Goal: Task Accomplishment & Management: Manage account settings

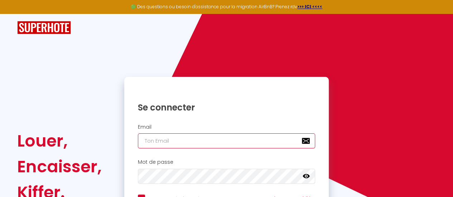
click at [207, 137] on input "email" at bounding box center [226, 140] width 177 height 15
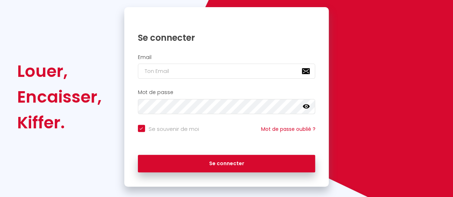
scroll to position [70, 0]
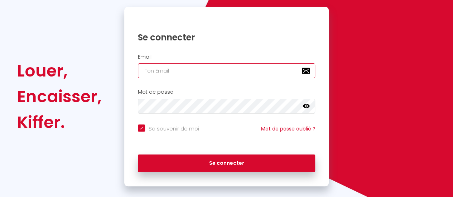
click at [178, 69] on input "email" at bounding box center [226, 70] width 177 height 15
paste input "[EMAIL_ADDRESS][DOMAIN_NAME]"
type input "[EMAIL_ADDRESS][DOMAIN_NAME]"
checkbox input "true"
type input "[EMAIL_ADDRESS][DOMAIN_NAME]"
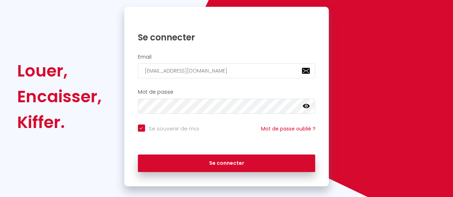
click at [306, 108] on icon at bounding box center [305, 106] width 7 height 7
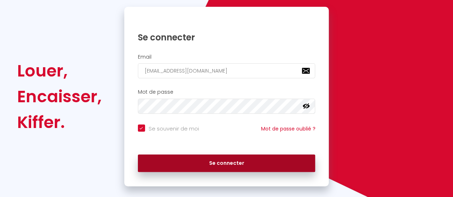
click at [199, 168] on button "Se connecter" at bounding box center [226, 164] width 177 height 18
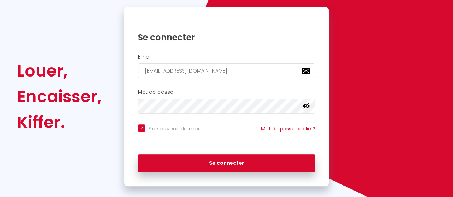
checkbox input "true"
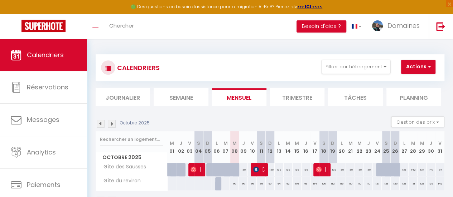
scroll to position [53, 0]
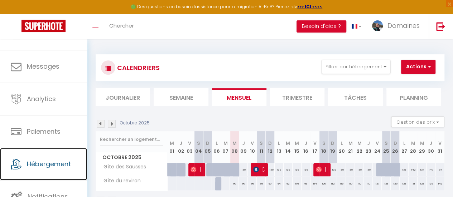
click at [54, 160] on span "Hébergement" at bounding box center [49, 164] width 44 height 9
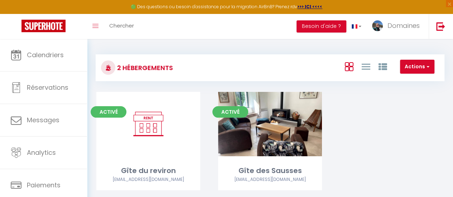
click at [157, 126] on link "Editer" at bounding box center [148, 124] width 43 height 14
select select "3"
select select "2"
select select "1"
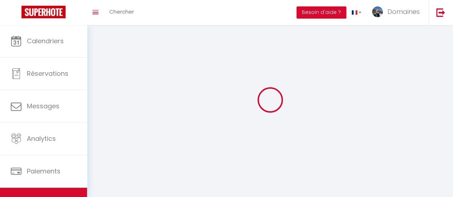
select select
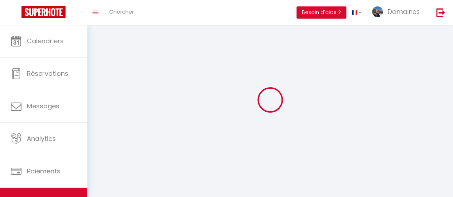
checkbox input "false"
select select
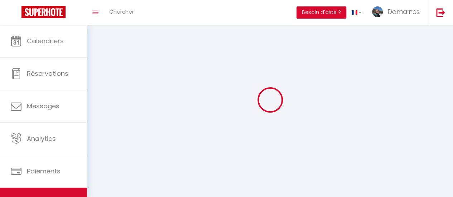
select select
select select "28"
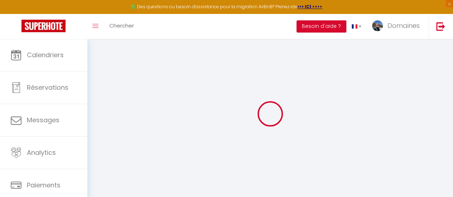
select select
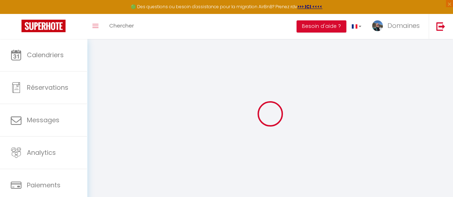
select select
checkbox input "false"
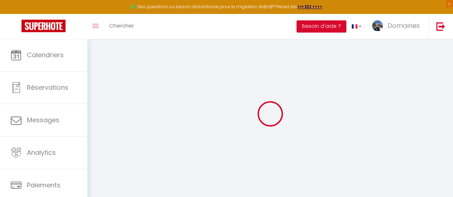
select select
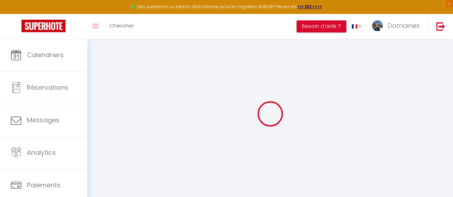
select select
checkbox input "false"
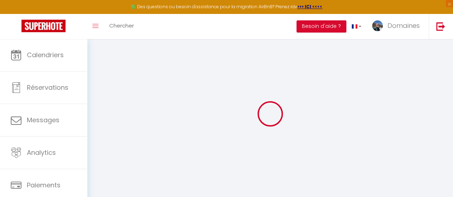
checkbox input "false"
select select
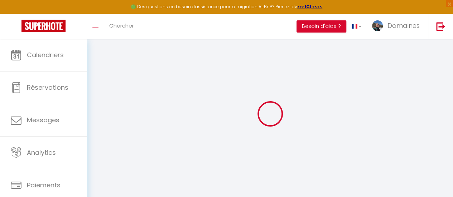
select select
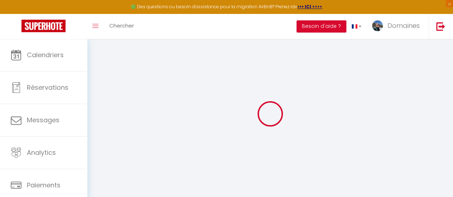
checkbox input "false"
select select
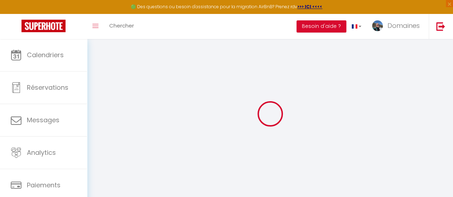
select select
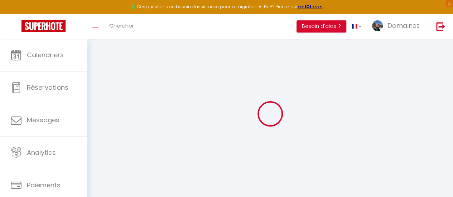
select select
checkbox input "false"
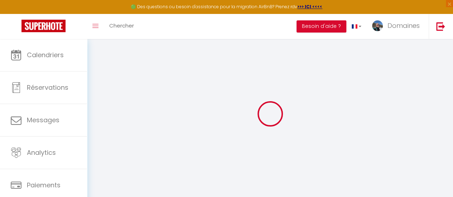
checkbox input "false"
select select
type input "Gîte du reviron"
type input "SCI"
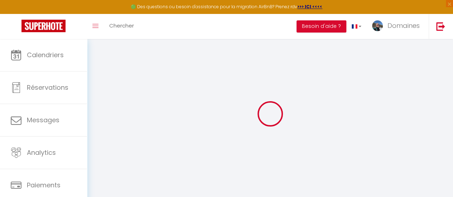
type input "Les Chicoulous"
type input "[STREET_ADDRESS]"
type input "26200"
type input "Montélimar"
select select "5"
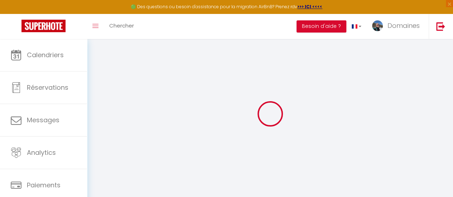
select select "4"
select select "2"
type input "90"
type input "60"
type input "200"
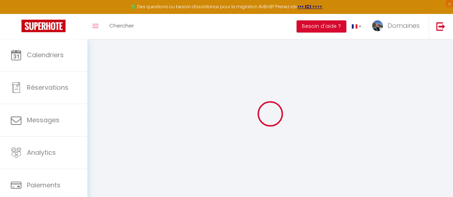
type input "20"
select select
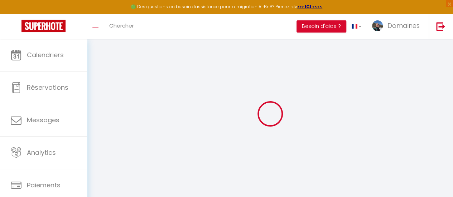
select select
type input "[STREET_ADDRESS]"
type input "26410"
type input "Châtillon en Diois"
type input "[EMAIL_ADDRESS][DOMAIN_NAME]"
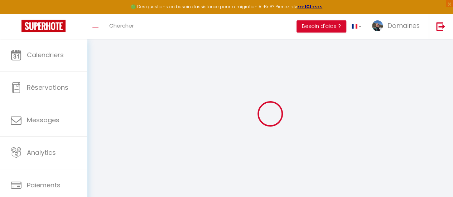
select select
checkbox input "false"
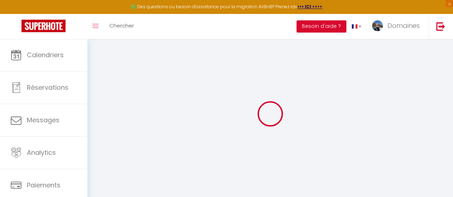
type input "80"
type input "50"
type input "0"
select select
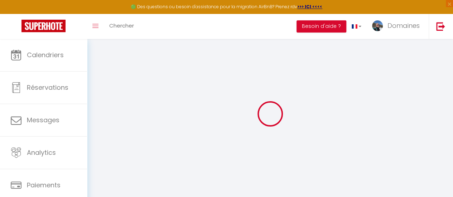
select select
checkbox input "false"
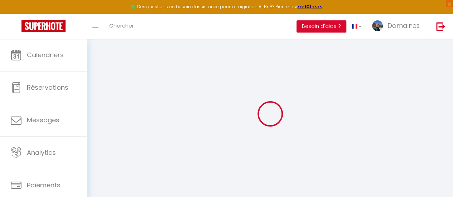
checkbox input "false"
select select
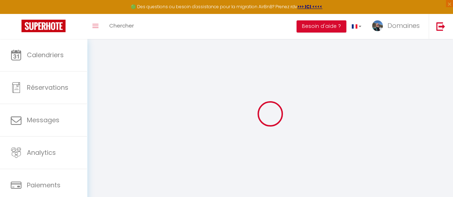
select select
checkbox input "false"
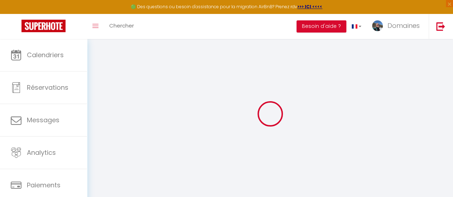
checkbox input "false"
select select
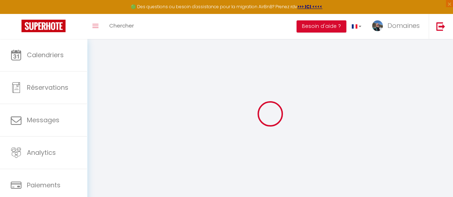
select select
checkbox input "false"
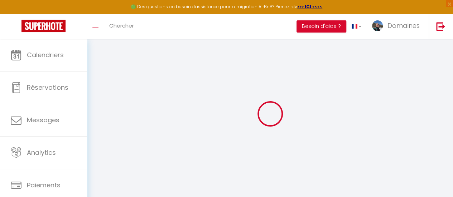
checkbox input "false"
select select
checkbox input "false"
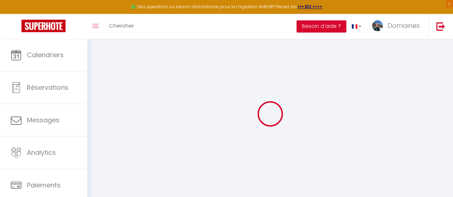
checkbox input "false"
select select "16:00"
select select "23:45"
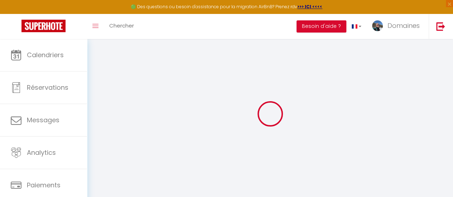
select select "11:00"
select select "30"
select select "120"
select select
checkbox input "false"
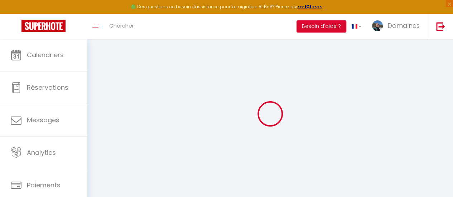
checkbox input "false"
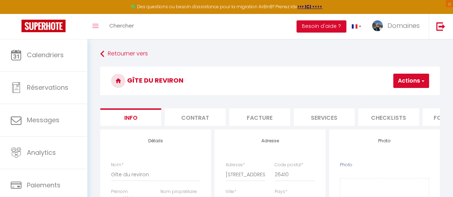
scroll to position [68, 0]
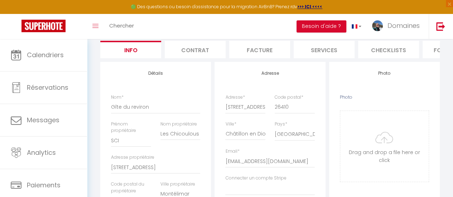
type input "C:\fakepath\Mosaïque Gîte du Reviron.jpg"
